Goal: Book appointment/travel/reservation

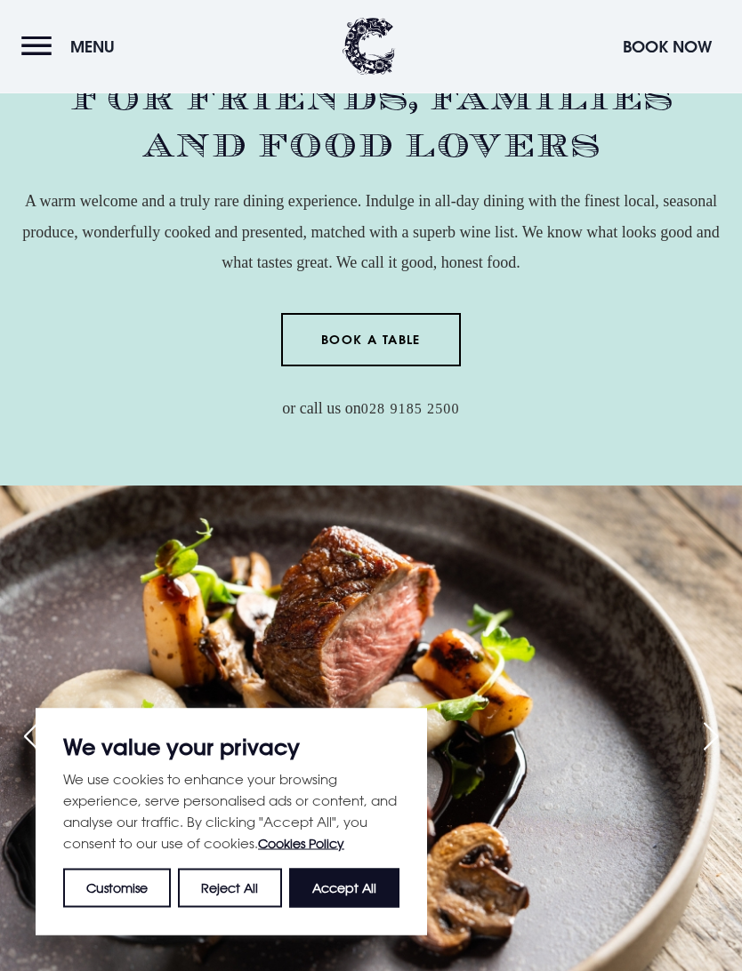
click at [377, 871] on button "Accept All" at bounding box center [344, 888] width 110 height 39
checkbox input "true"
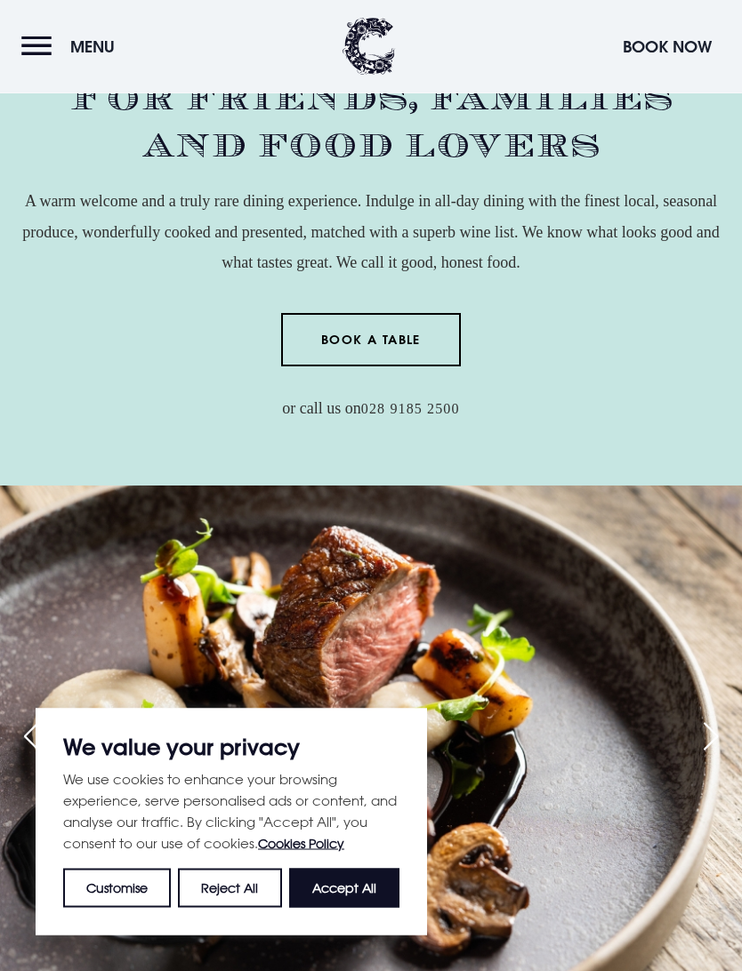
checkbox input "true"
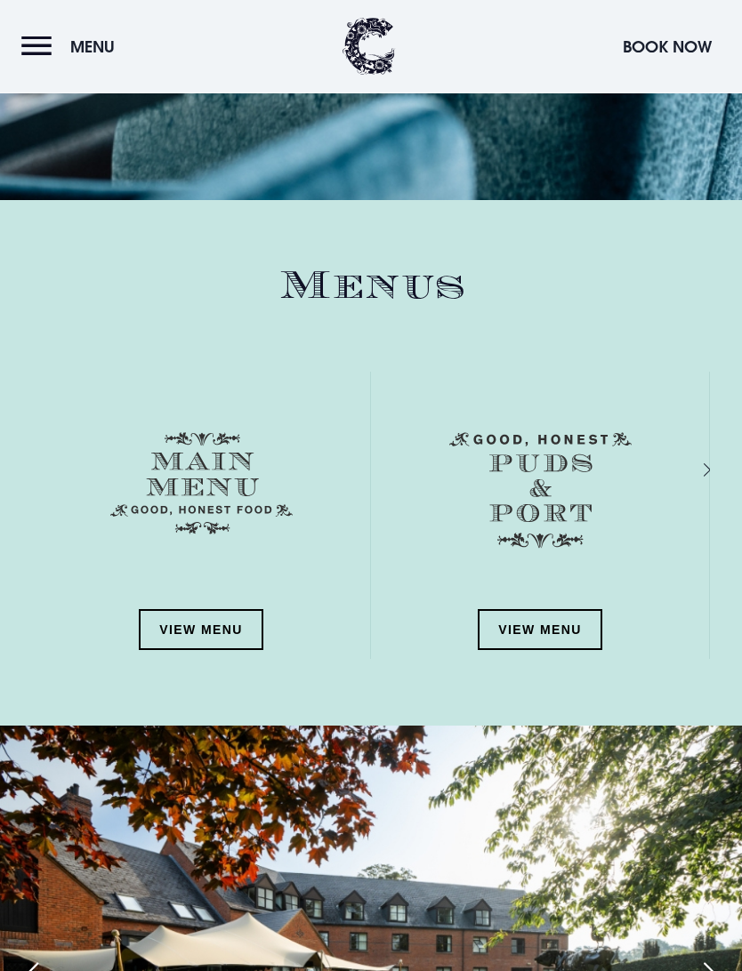
scroll to position [2018, 0]
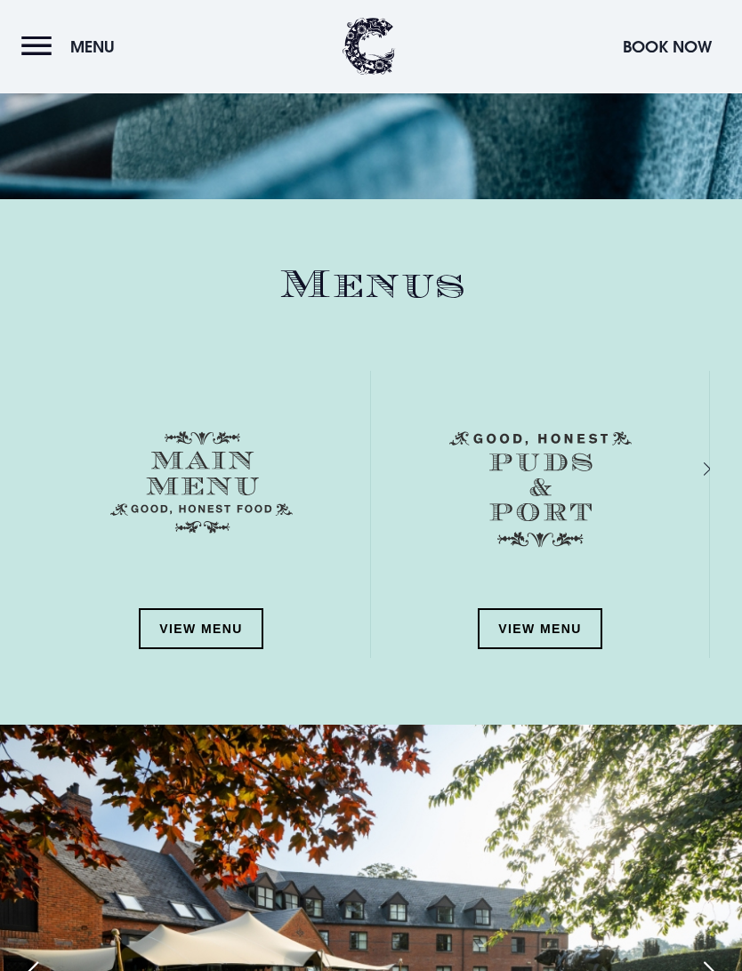
click at [215, 626] on link "View Menu" at bounding box center [201, 629] width 125 height 41
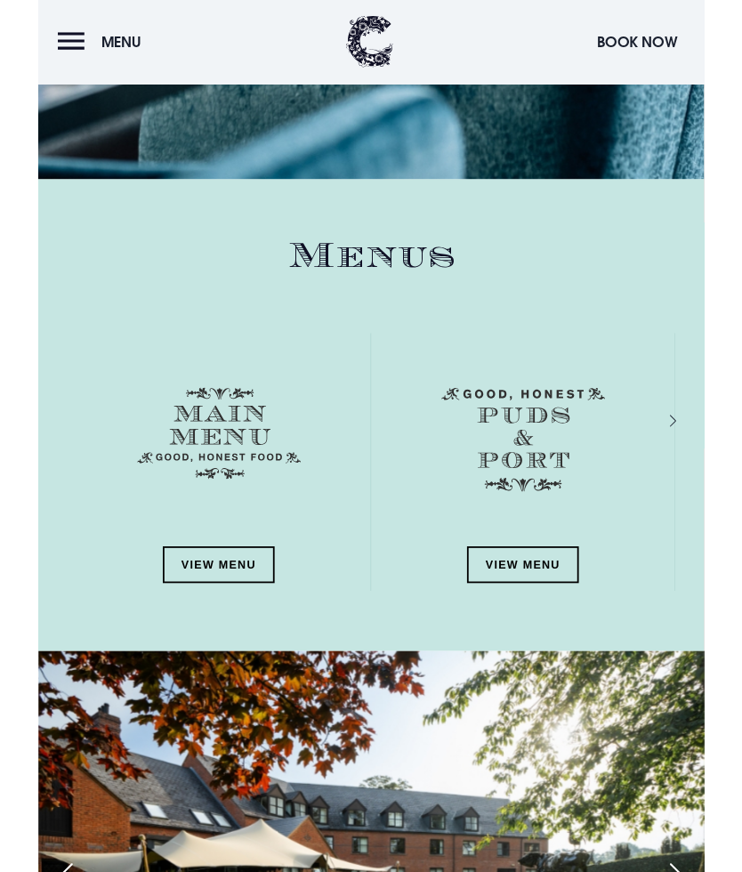
scroll to position [2069, 0]
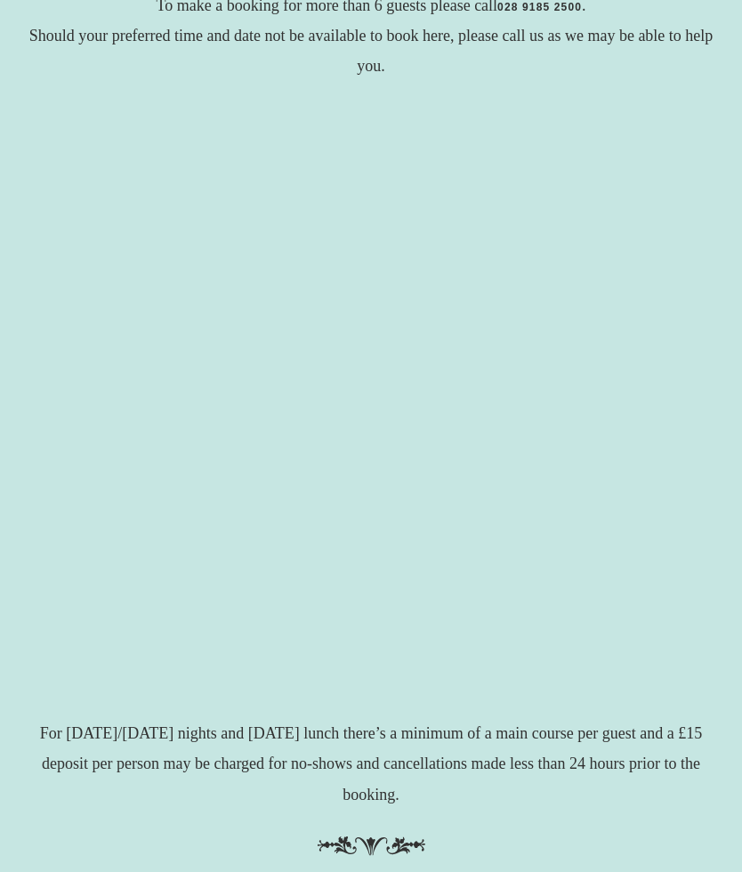
scroll to position [306, 0]
